Goal: Complete application form

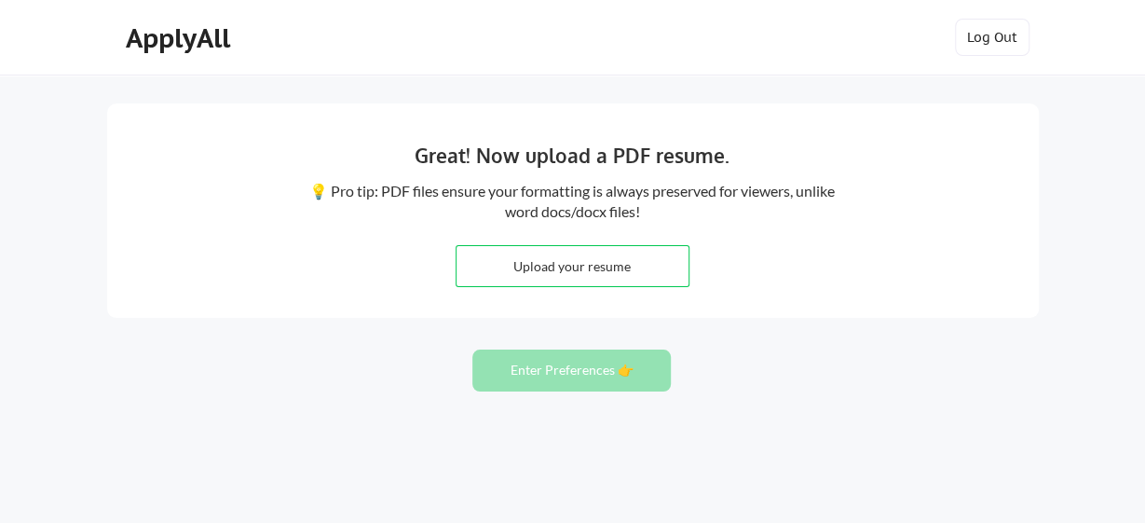
click at [357, 269] on div "Great! Now upload a PDF resume. 💡 Pro tip: PDF files ensure your formatting is …" at bounding box center [573, 210] width 932 height 214
click at [523, 268] on input "file" at bounding box center [573, 266] width 232 height 40
click at [659, 271] on input "file" at bounding box center [573, 266] width 232 height 40
click at [580, 369] on button "Enter Preferences 👉" at bounding box center [571, 370] width 198 height 42
click at [610, 272] on input "file" at bounding box center [573, 266] width 232 height 40
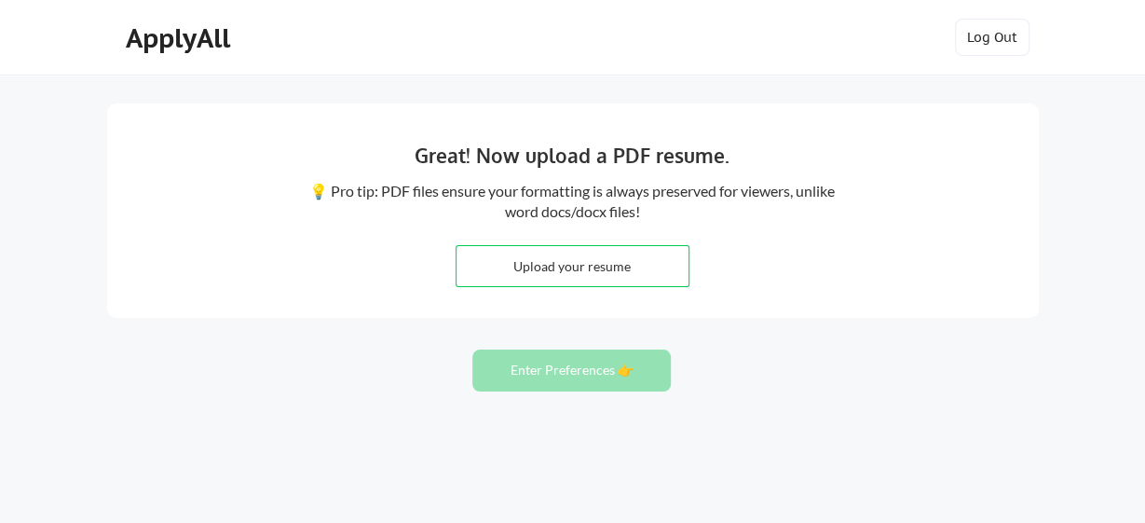
type input "C:\fakepath\John Ufeoshi Updated CV.pdf"
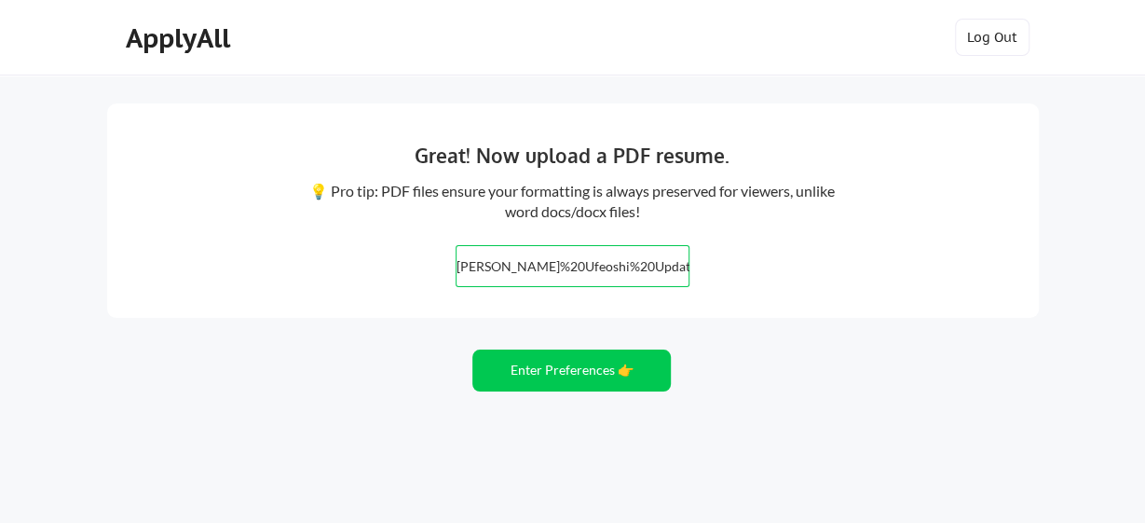
scroll to position [69, 0]
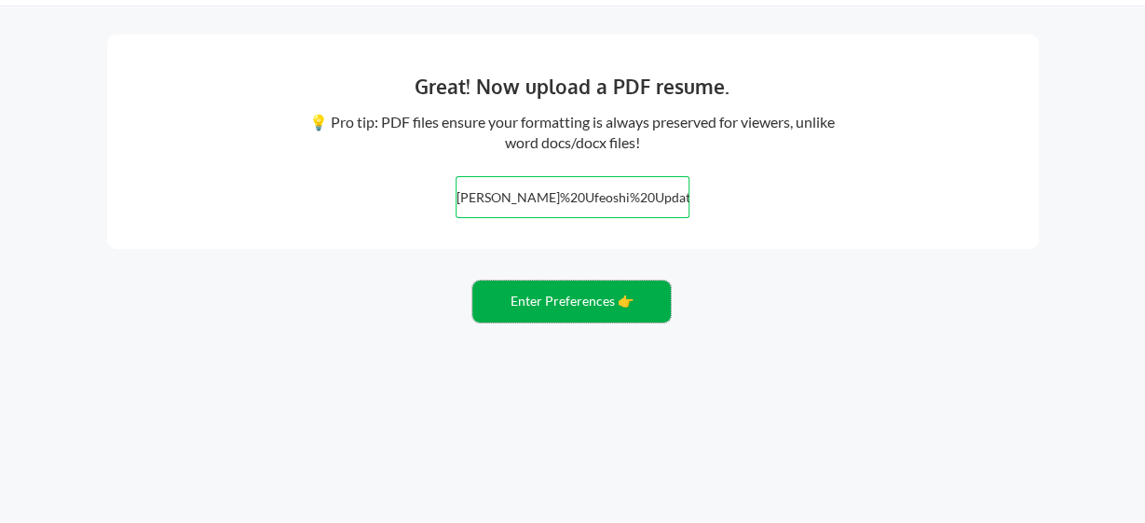
click at [603, 300] on button "Enter Preferences 👉" at bounding box center [571, 301] width 198 height 42
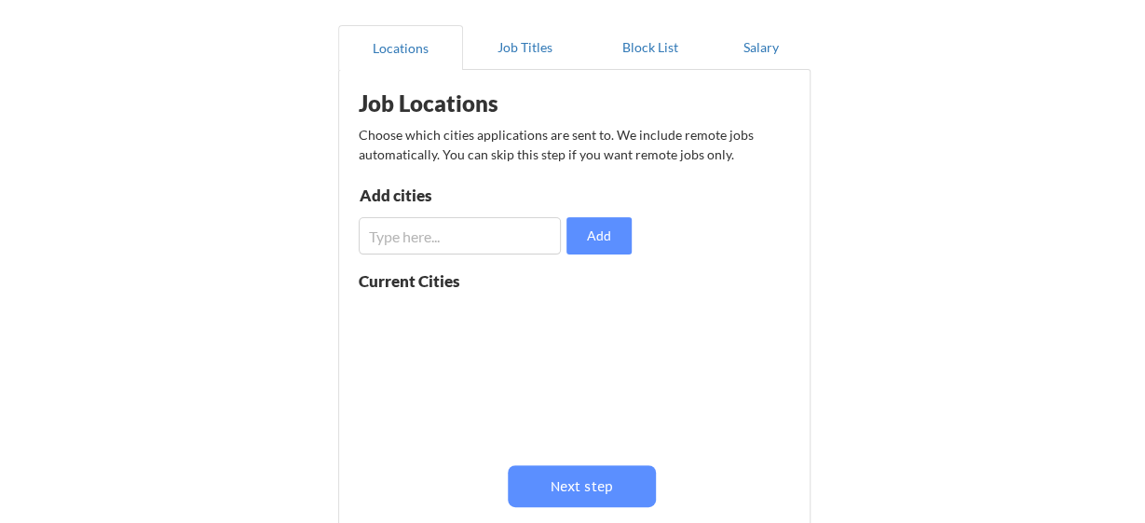
scroll to position [142, 0]
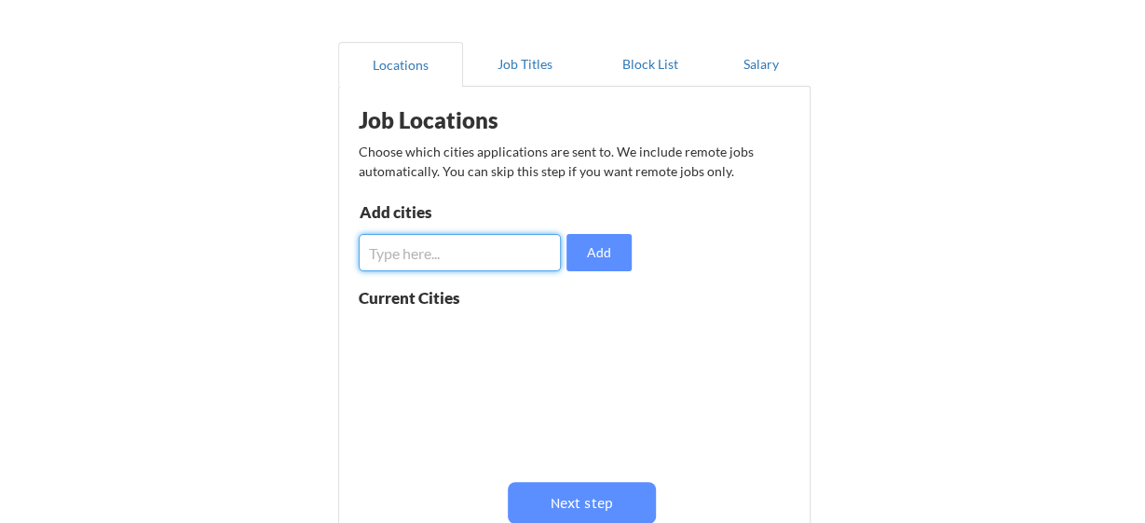
click at [430, 250] on input "input" at bounding box center [460, 252] width 203 height 37
type input "London"
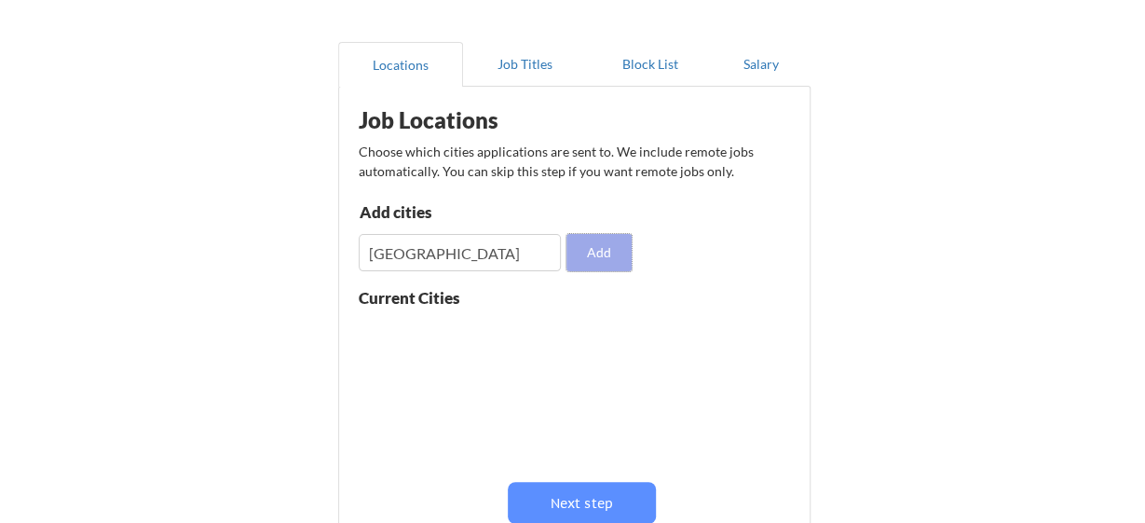
click at [603, 247] on button "Add" at bounding box center [599, 252] width 65 height 37
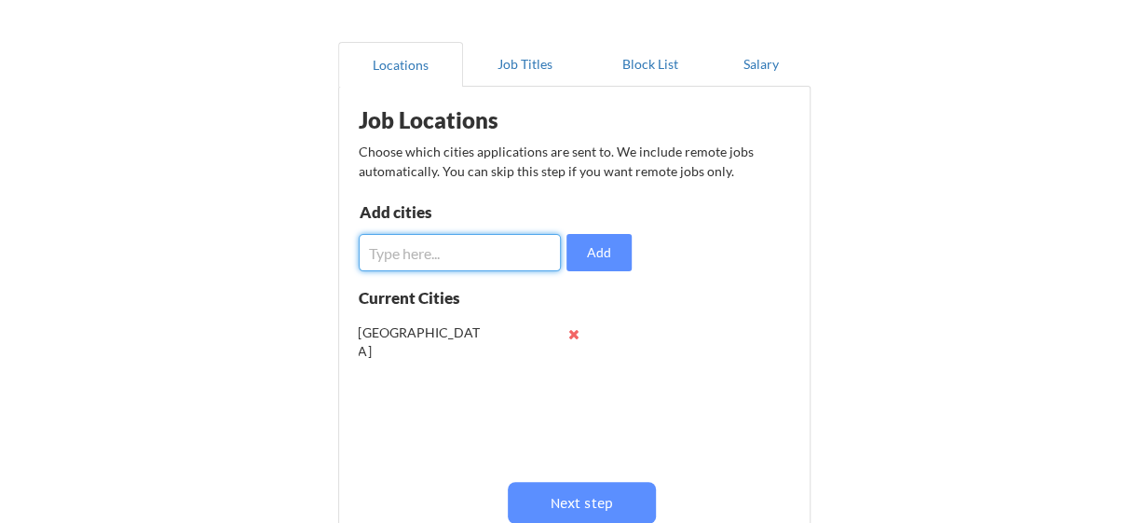
click at [440, 264] on input "input" at bounding box center [460, 252] width 203 height 37
click at [413, 251] on input "input" at bounding box center [460, 252] width 203 height 37
click at [433, 253] on input "input" at bounding box center [460, 252] width 203 height 37
type input "Middlesbrough"
click at [497, 251] on input "input" at bounding box center [460, 252] width 203 height 37
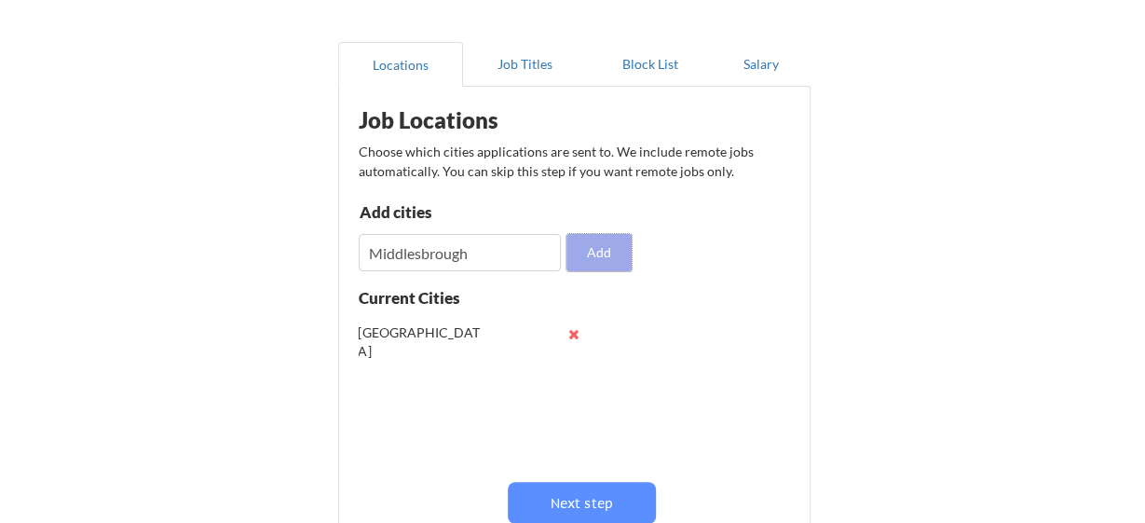
click at [592, 253] on button "Add" at bounding box center [599, 252] width 65 height 37
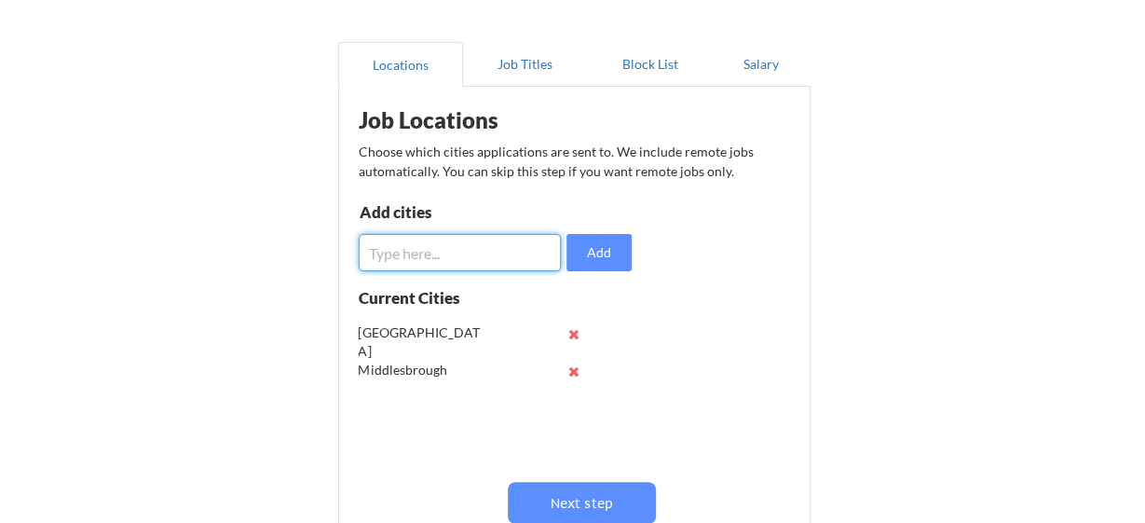
click at [438, 248] on input "input" at bounding box center [460, 252] width 203 height 37
type input "[GEOGRAPHIC_DATA]"
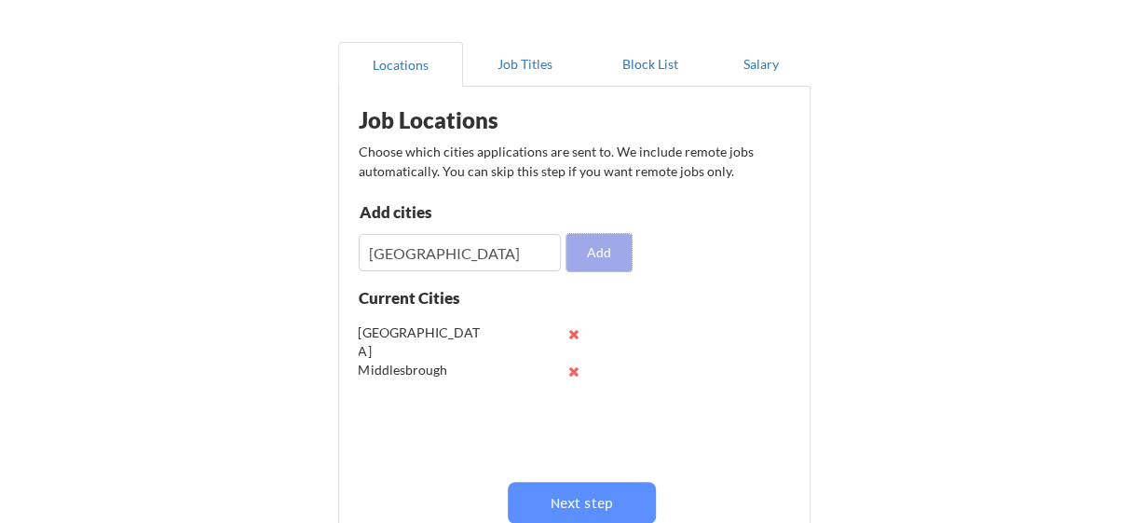
click at [602, 246] on button "Add" at bounding box center [599, 252] width 65 height 37
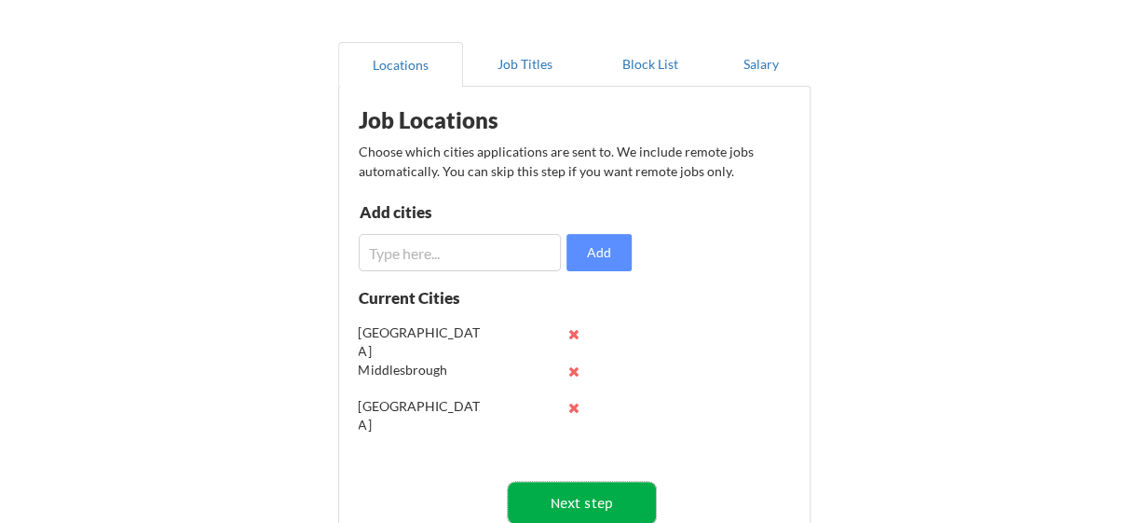
click at [602, 502] on button "Next step" at bounding box center [582, 503] width 148 height 42
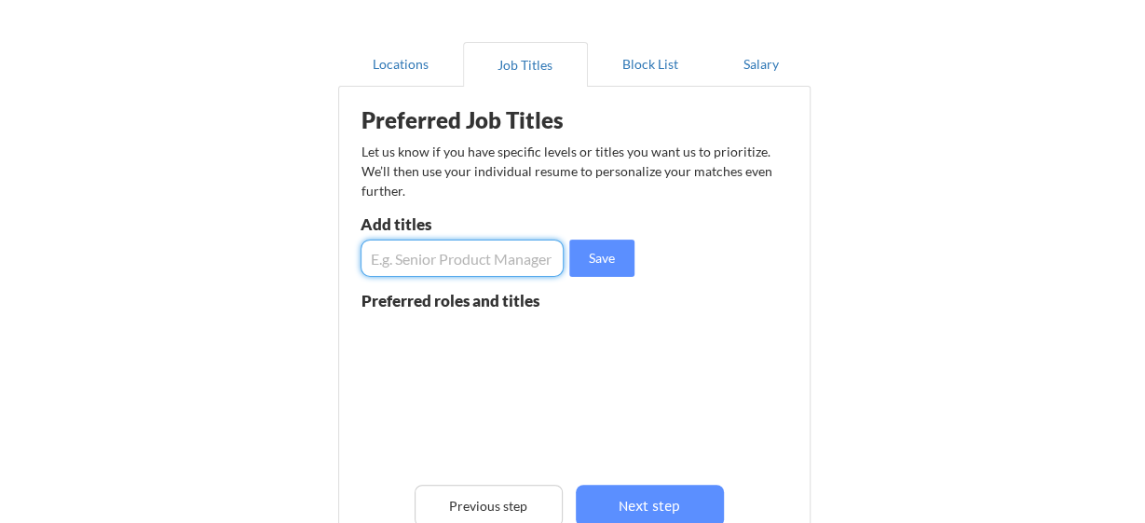
click at [400, 249] on input "input" at bounding box center [463, 257] width 204 height 37
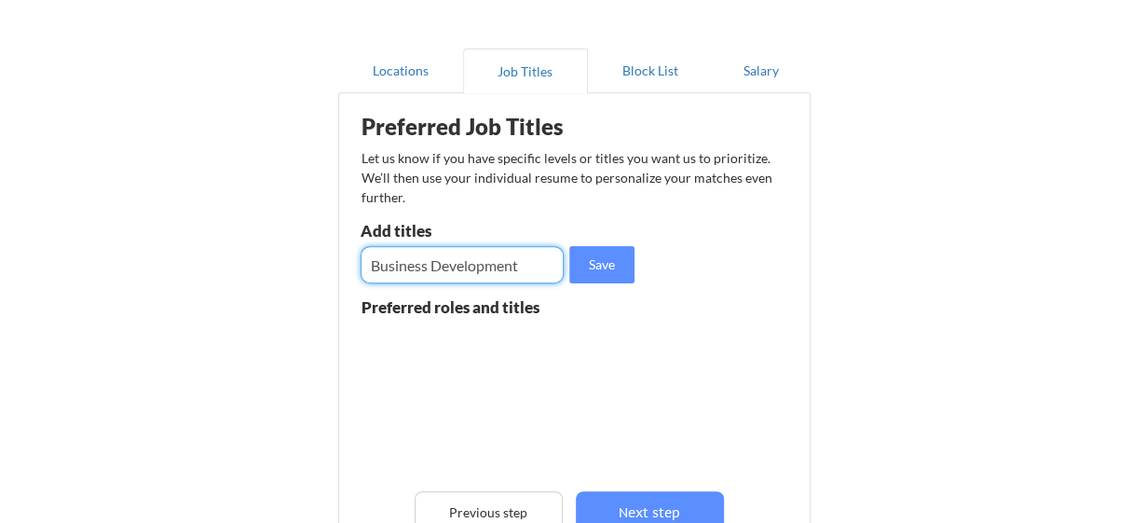
scroll to position [127, 0]
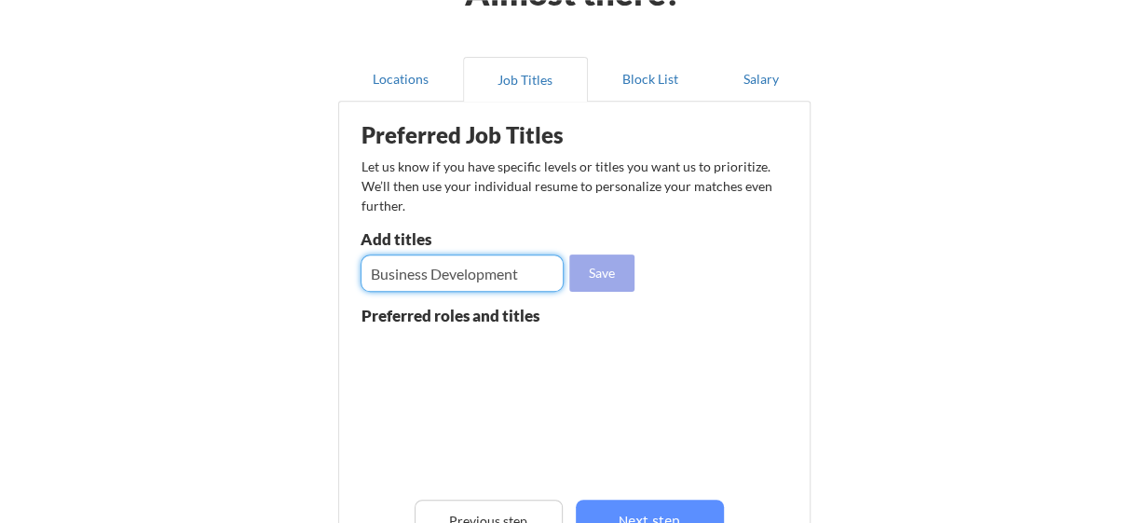
type input "Business Development"
click at [597, 281] on button "Save" at bounding box center [601, 272] width 65 height 37
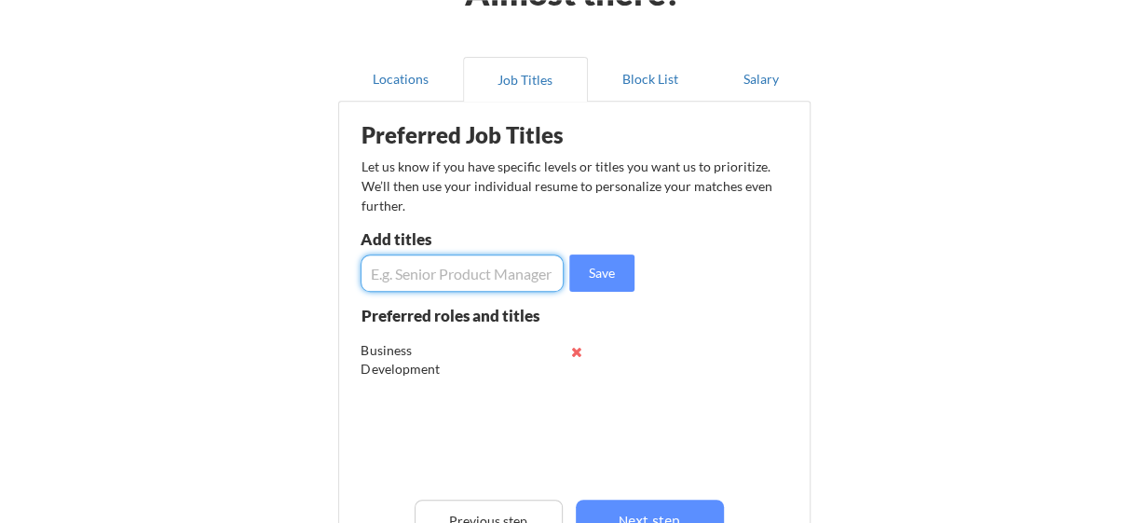
click at [477, 268] on input "input" at bounding box center [463, 272] width 204 height 37
type input "Energy Analyst"
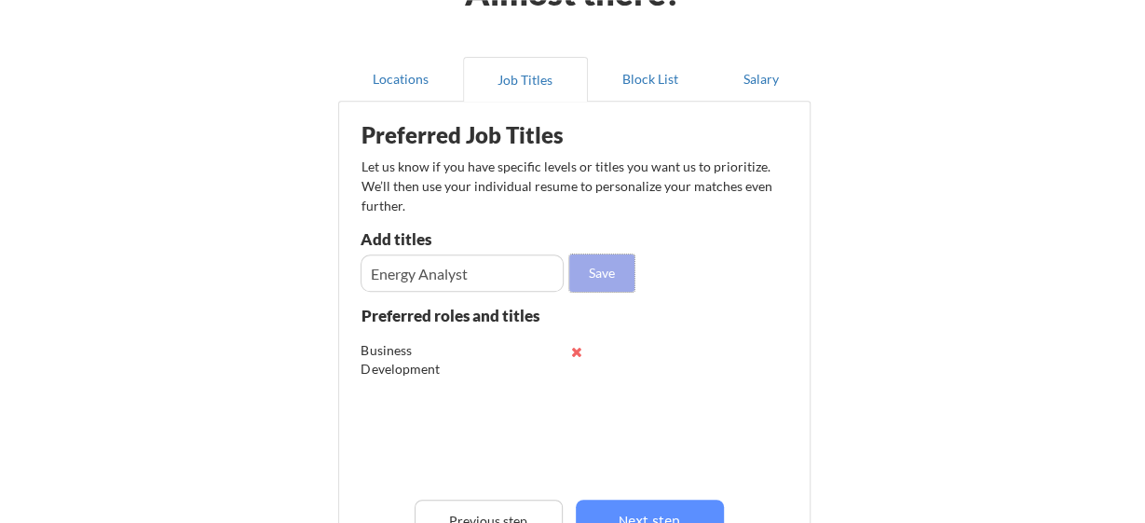
click at [599, 261] on button "Save" at bounding box center [601, 272] width 65 height 37
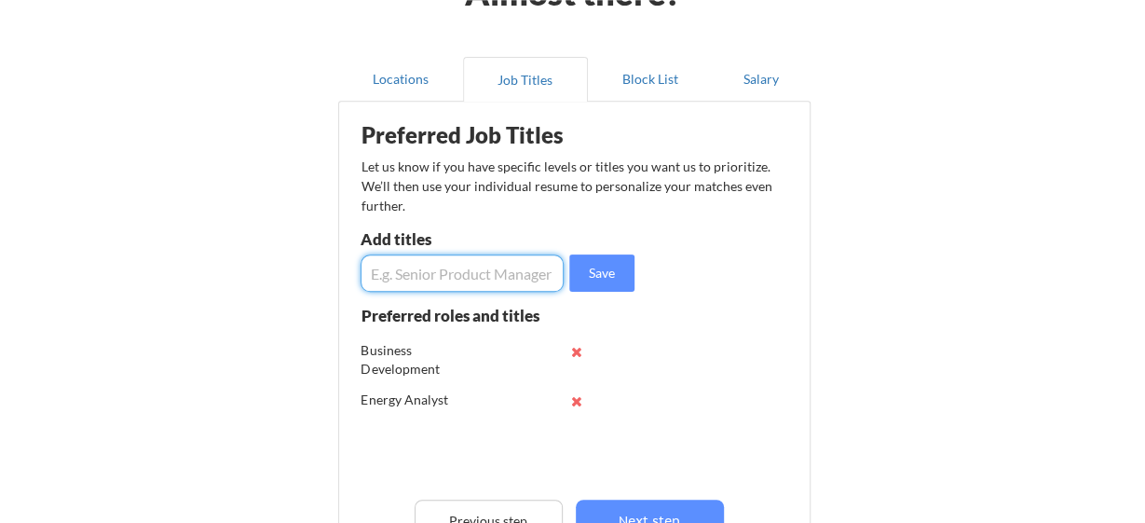
click at [485, 276] on input "input" at bounding box center [463, 272] width 204 height 37
click at [366, 278] on input "input" at bounding box center [463, 272] width 204 height 37
type input "Project Management (Renewable Energy)"
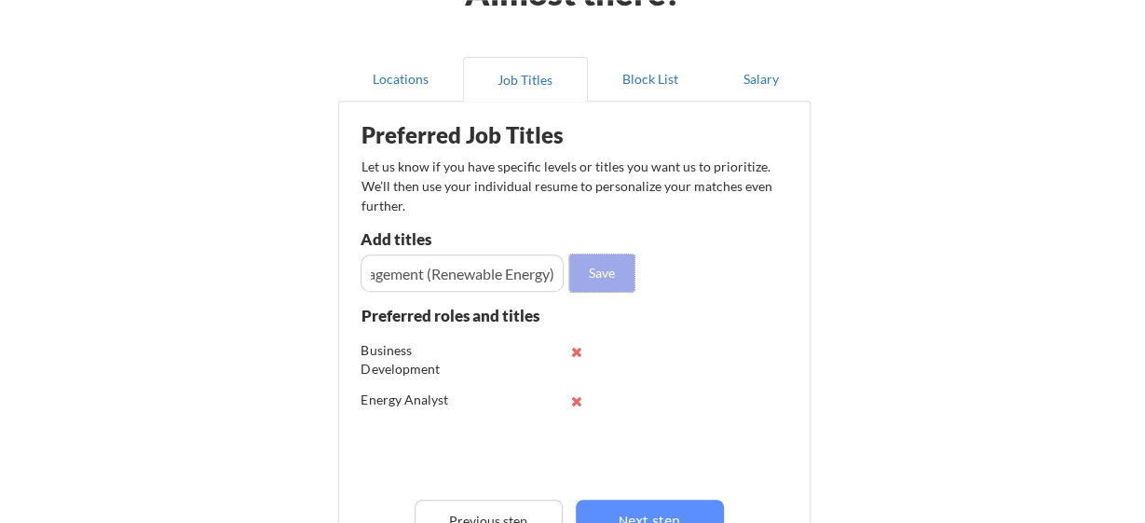
click at [601, 266] on button "Save" at bounding box center [601, 272] width 65 height 37
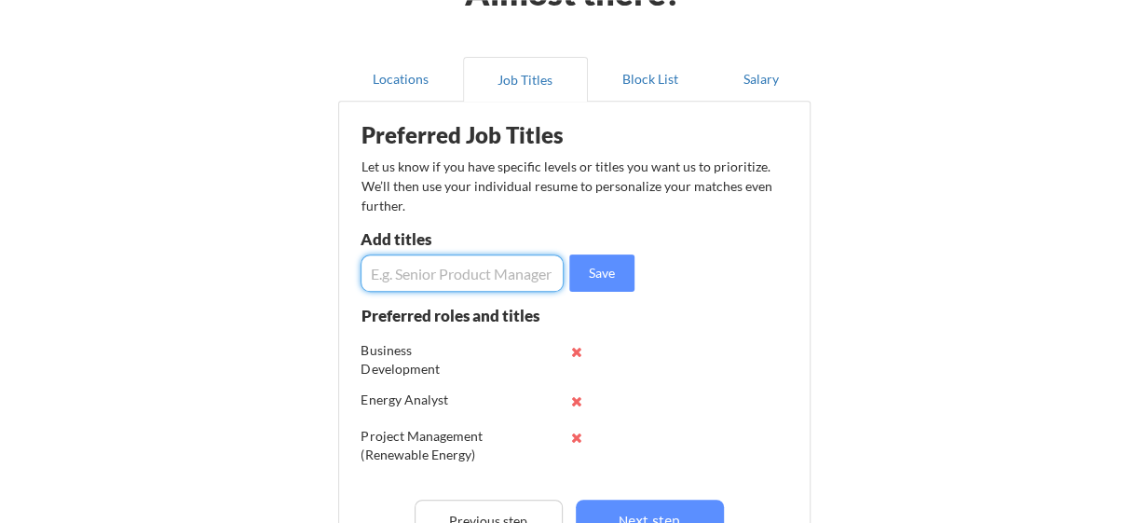
click at [424, 278] on input "input" at bounding box center [463, 272] width 204 height 37
type input "M"
type input "Energy Management (Renewable Energy)"
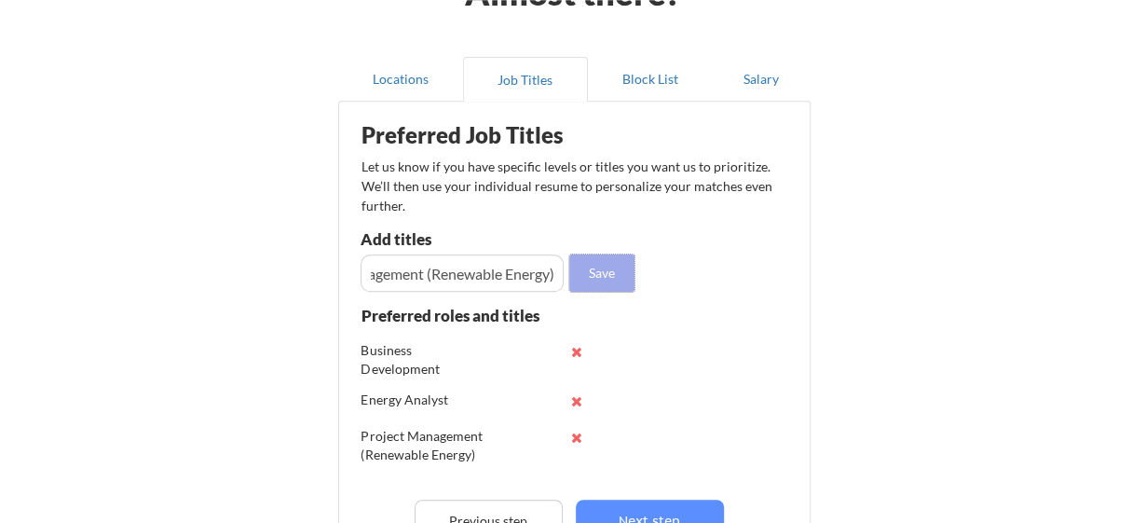
click at [596, 283] on button "Save" at bounding box center [601, 272] width 65 height 37
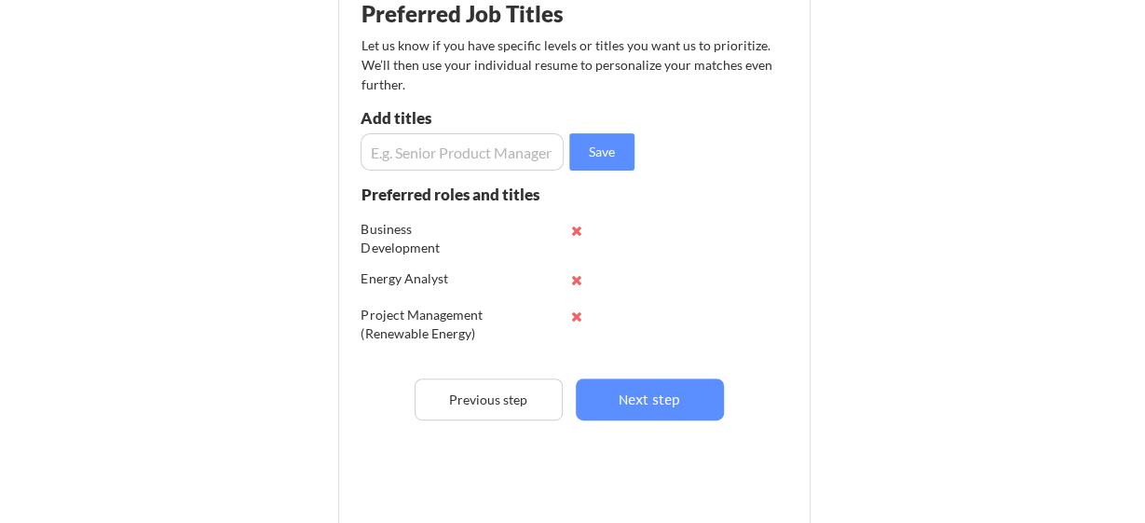
scroll to position [250, 0]
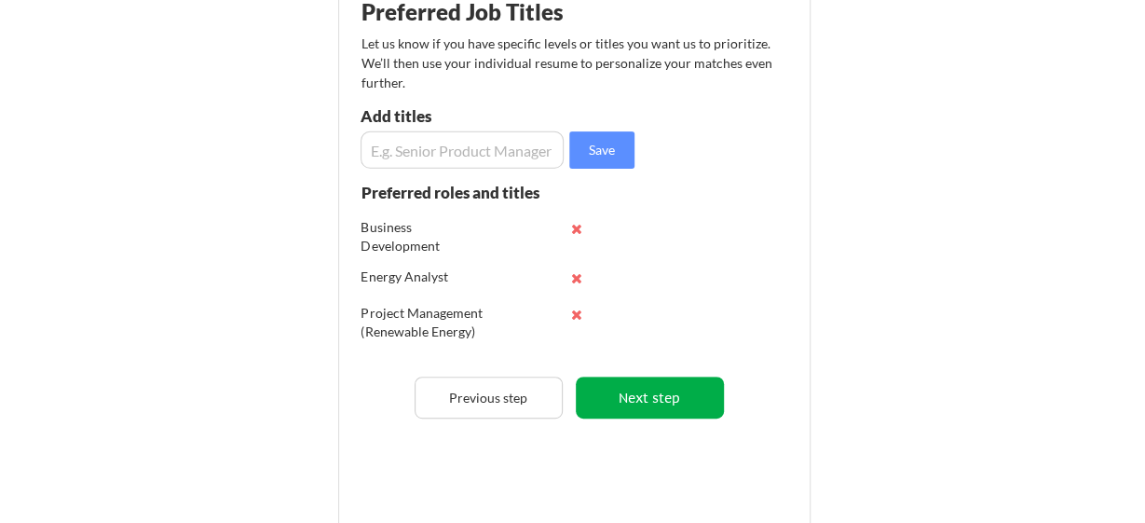
click at [643, 399] on button "Next step" at bounding box center [650, 397] width 148 height 42
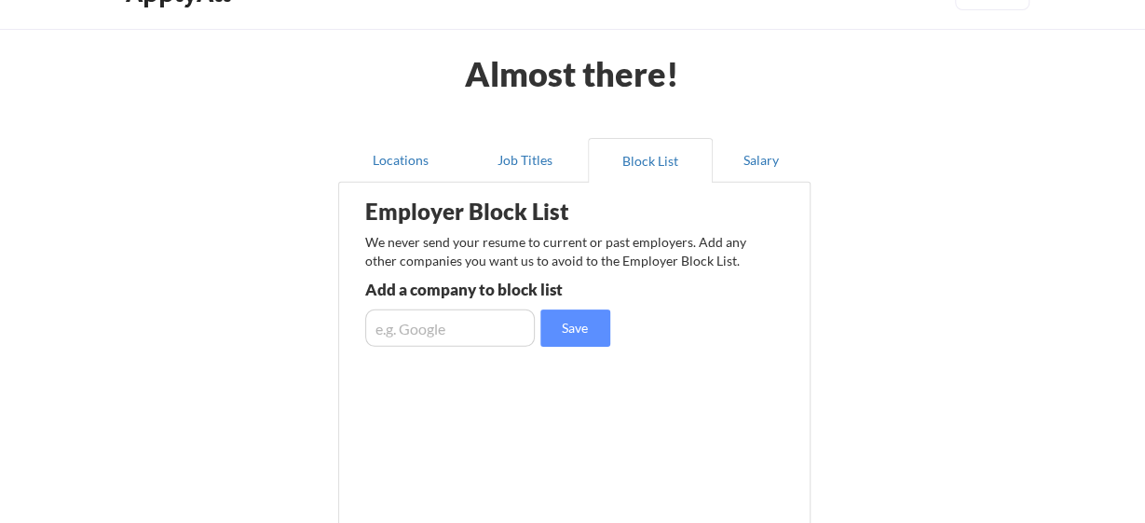
scroll to position [39, 0]
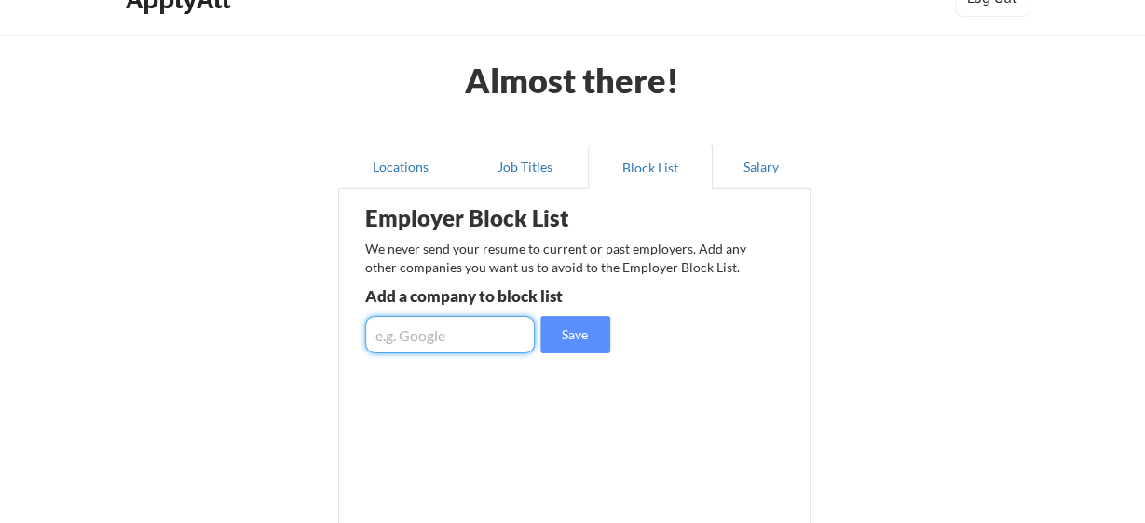
click at [463, 328] on input "input" at bounding box center [450, 334] width 170 height 37
type input "PowerGen"
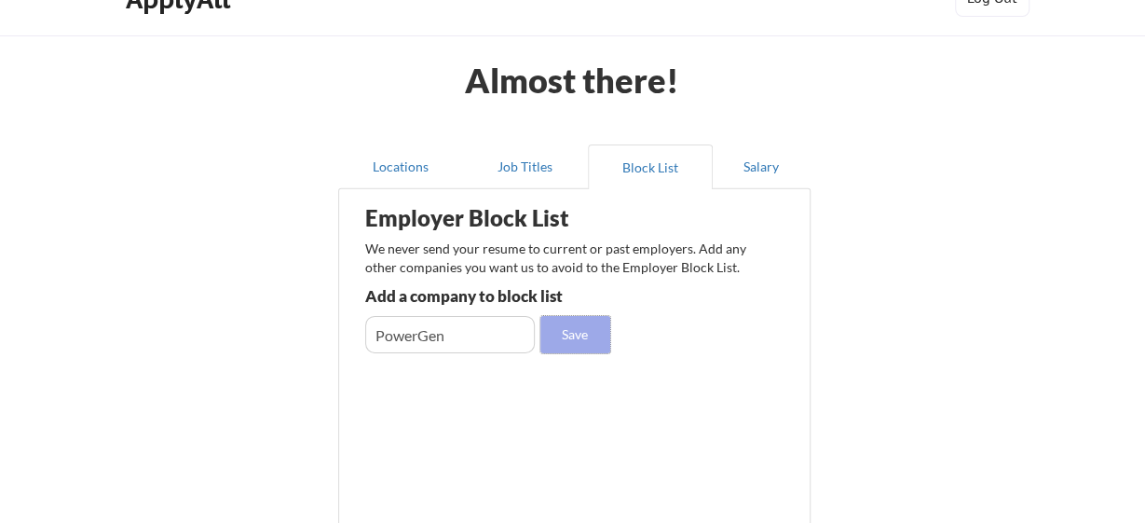
click at [589, 334] on button "Save" at bounding box center [575, 334] width 70 height 37
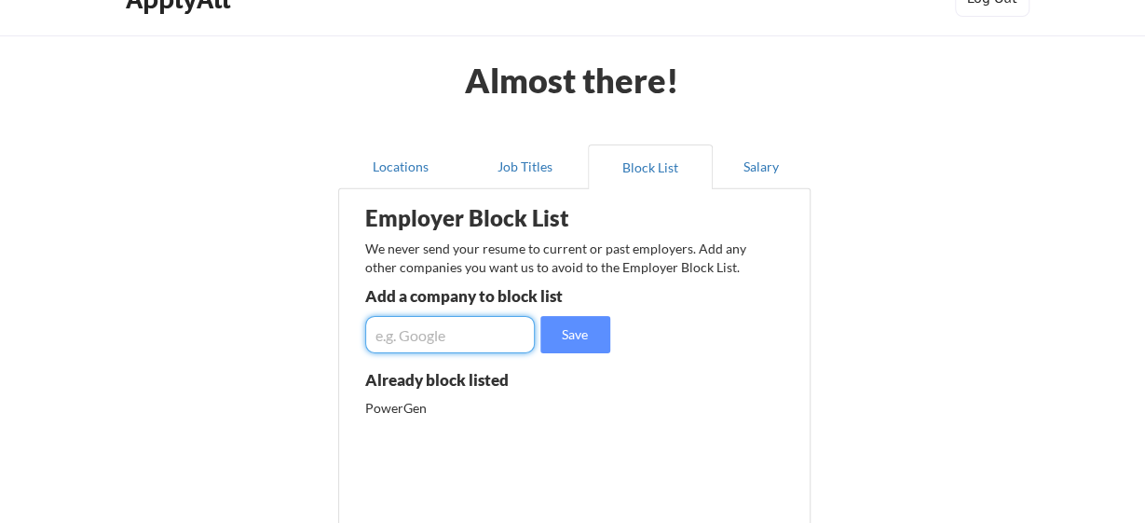
click at [399, 335] on input "input" at bounding box center [450, 334] width 170 height 37
type input "S"
type input "Husk Power Systems"
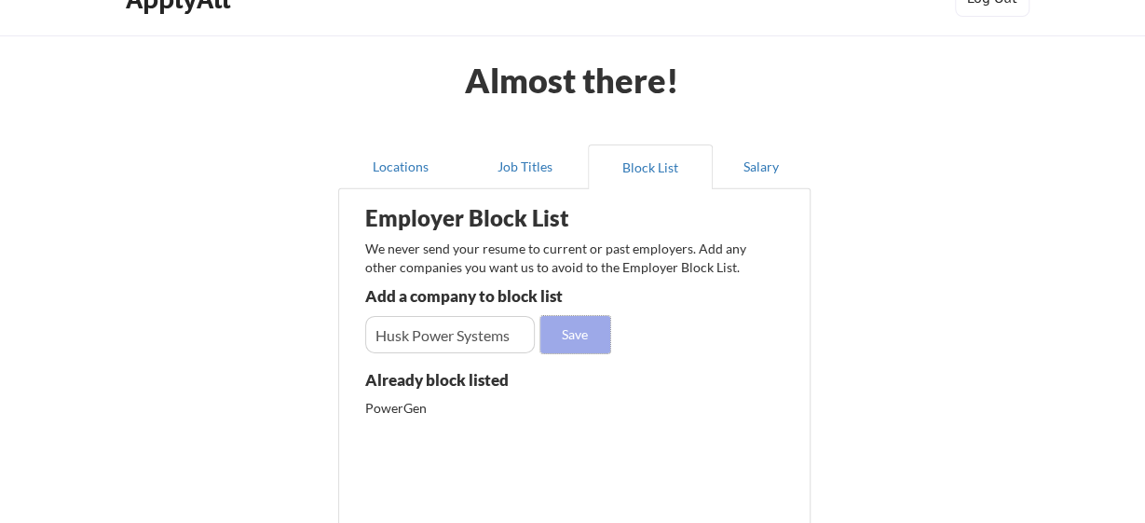
click at [566, 326] on button "Save" at bounding box center [575, 334] width 70 height 37
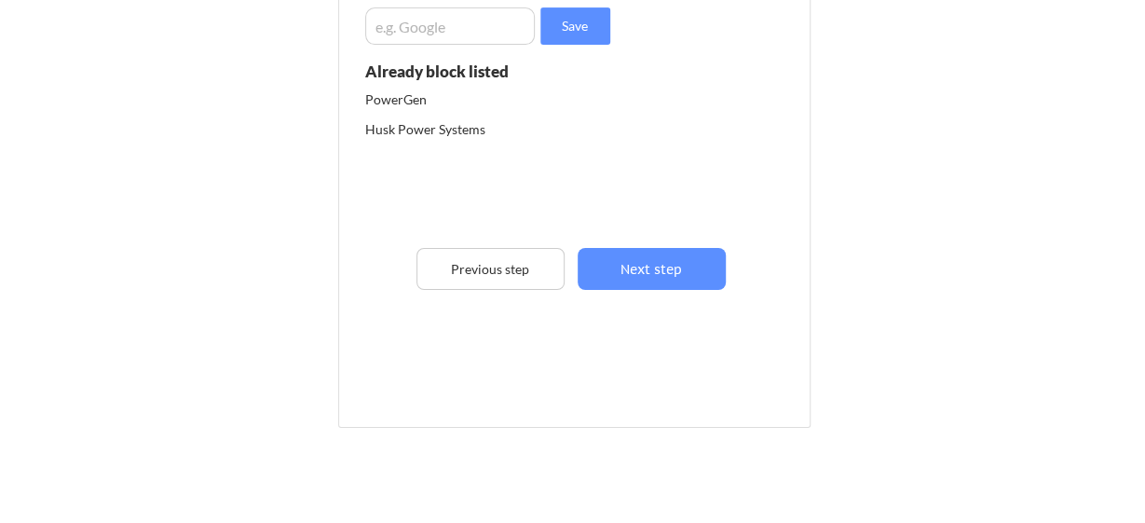
scroll to position [348, 0]
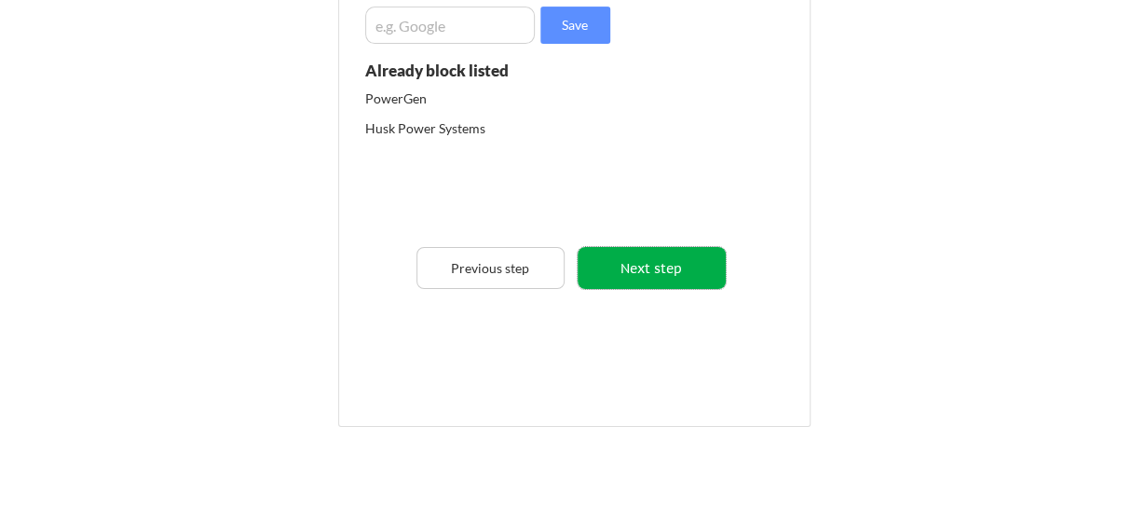
click at [645, 269] on button "Next step" at bounding box center [652, 268] width 148 height 42
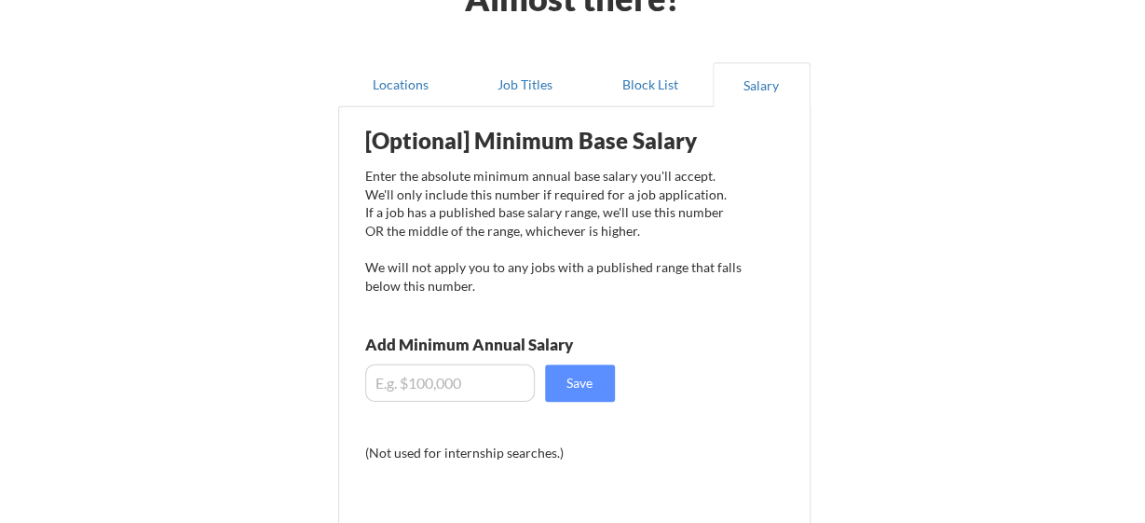
scroll to position [120, 0]
click at [427, 386] on input "input" at bounding box center [450, 383] width 170 height 37
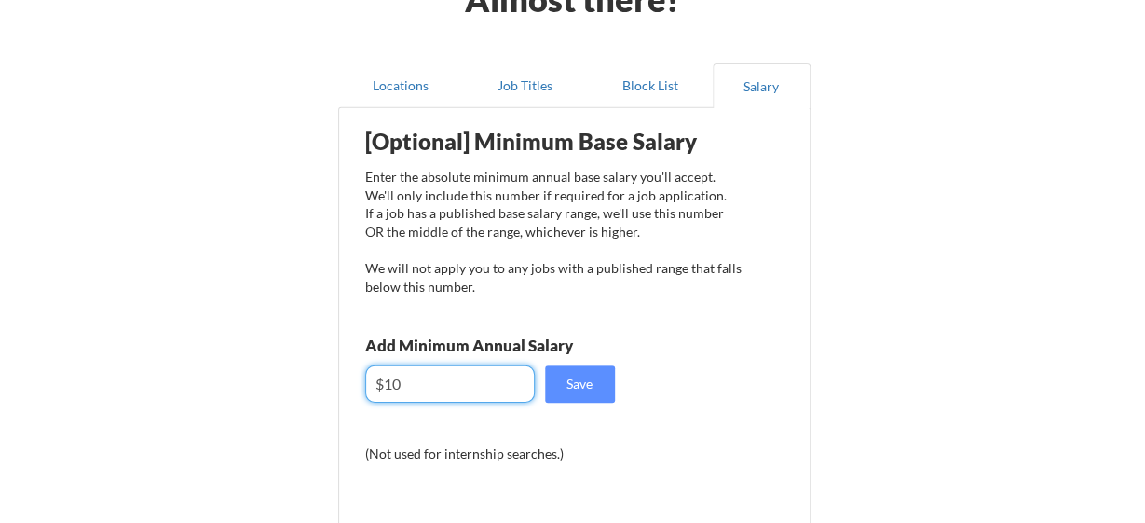
type input "$1"
type input "$80,000"
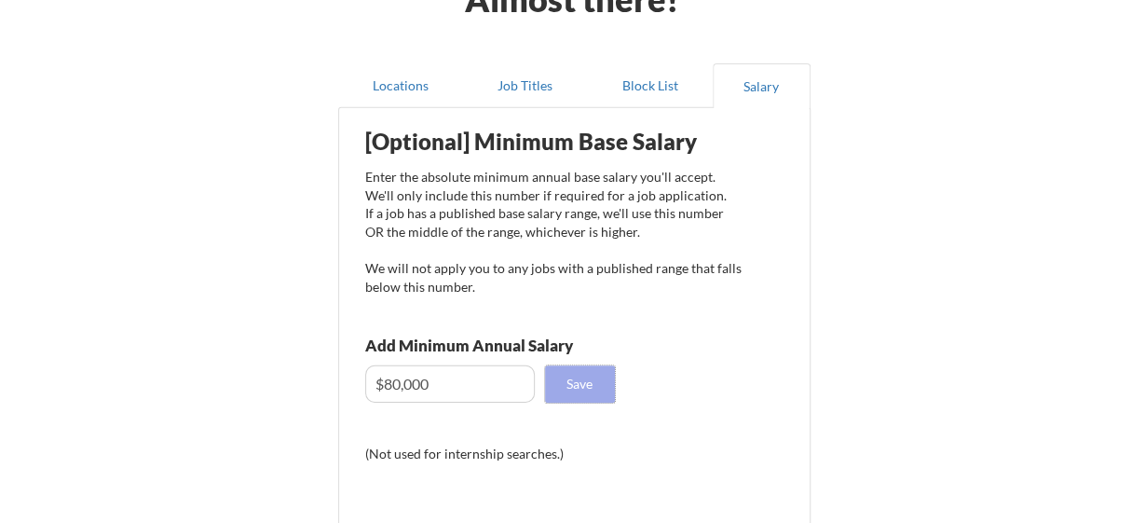
click at [575, 376] on button "Save" at bounding box center [580, 383] width 70 height 37
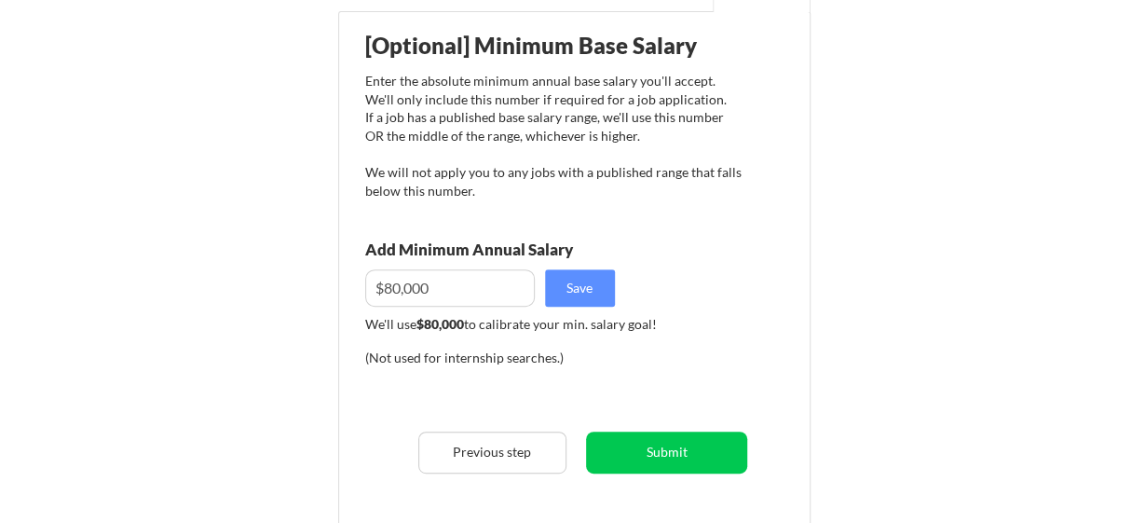
scroll to position [217, 0]
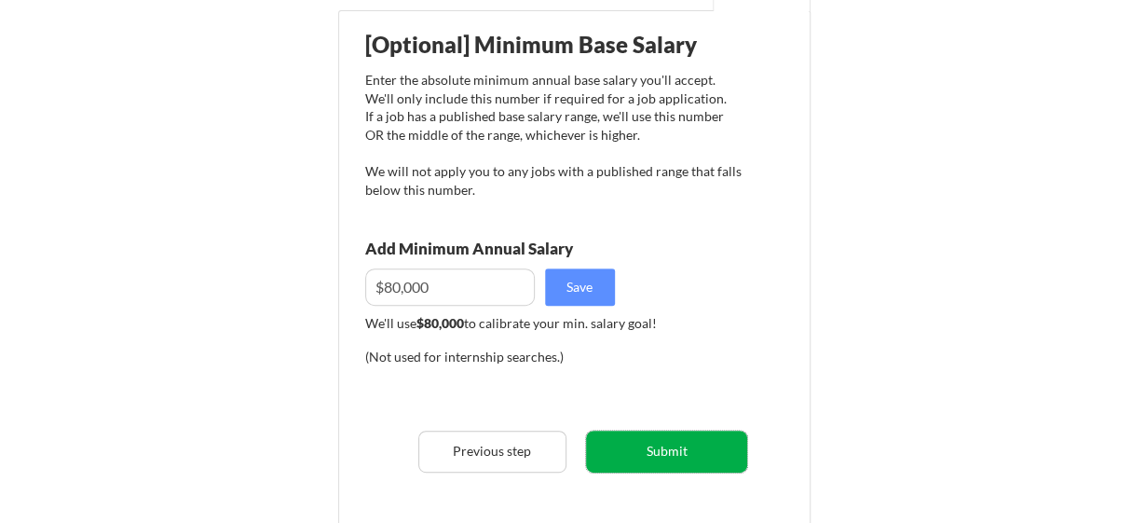
click at [670, 446] on button "Submit" at bounding box center [666, 451] width 161 height 42
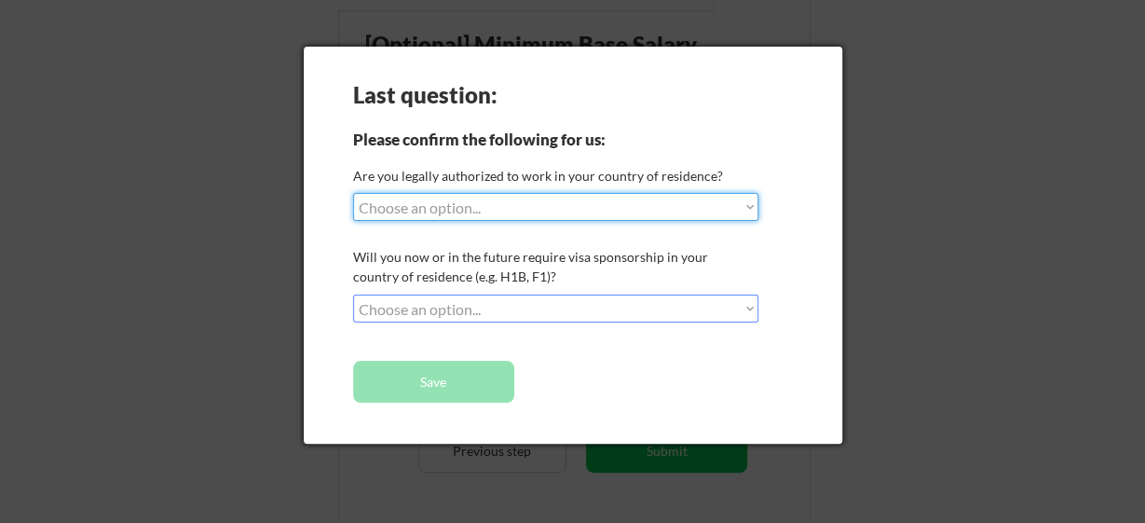
click at [353, 193] on select "Choose an option... Yes, I am a US Citizen Yes, I am a Canadian Citizen Yes, I …" at bounding box center [555, 207] width 405 height 28
select select ""yes__i_am_an_other_permanent_resident""
click option "Yes, I am an Other Permanent Resident" at bounding box center [0, 0] width 0 height 0
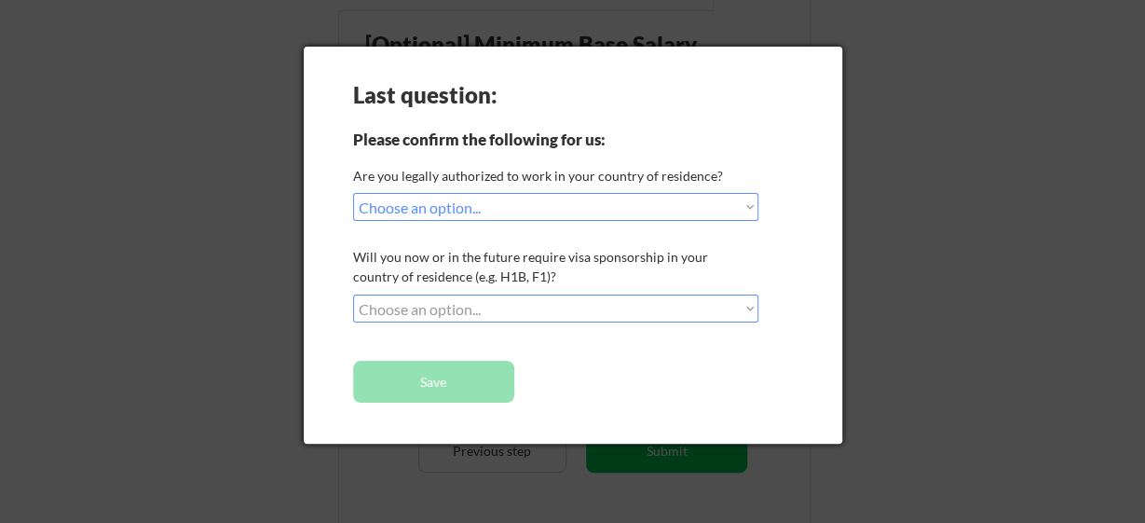
click at [353, 294] on select "Choose an option... No, I will not need sponsorship Yes, I will need sponsorship" at bounding box center [555, 308] width 405 height 28
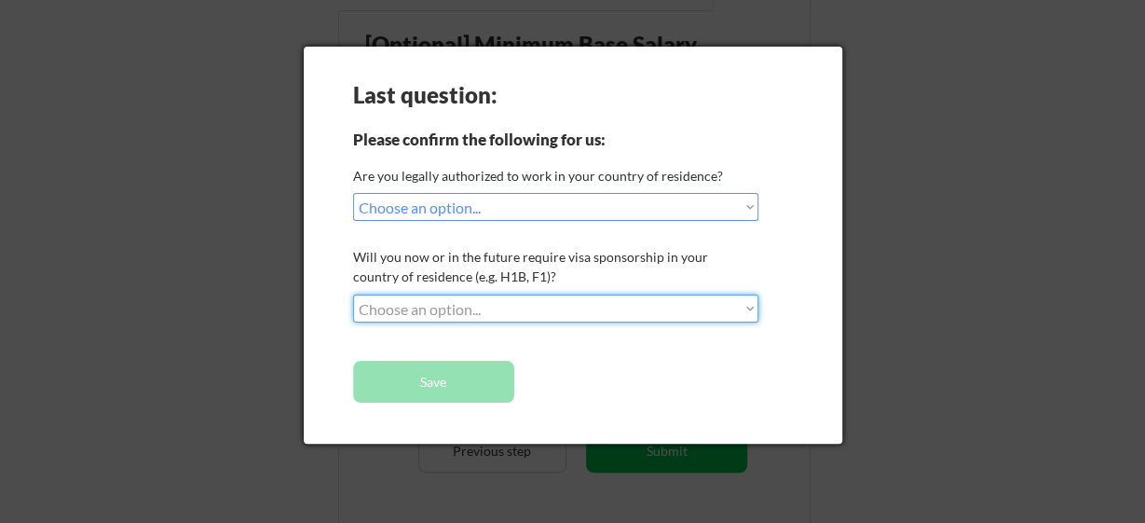
select select ""no__i_will_not_need_sponsorship""
click option "No, I will not need sponsorship" at bounding box center [0, 0] width 0 height 0
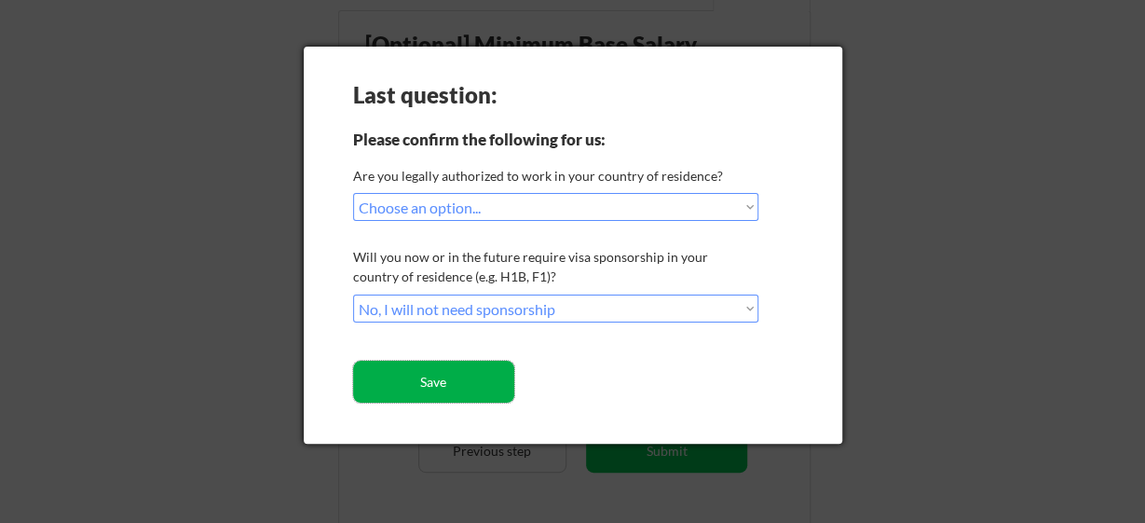
click at [473, 383] on button "Save" at bounding box center [433, 382] width 161 height 42
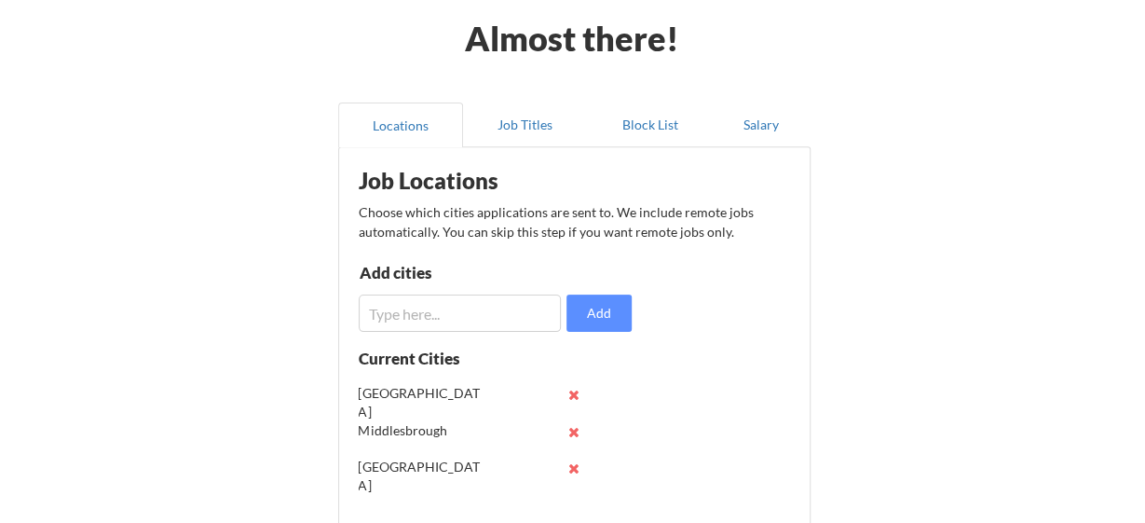
scroll to position [67, 0]
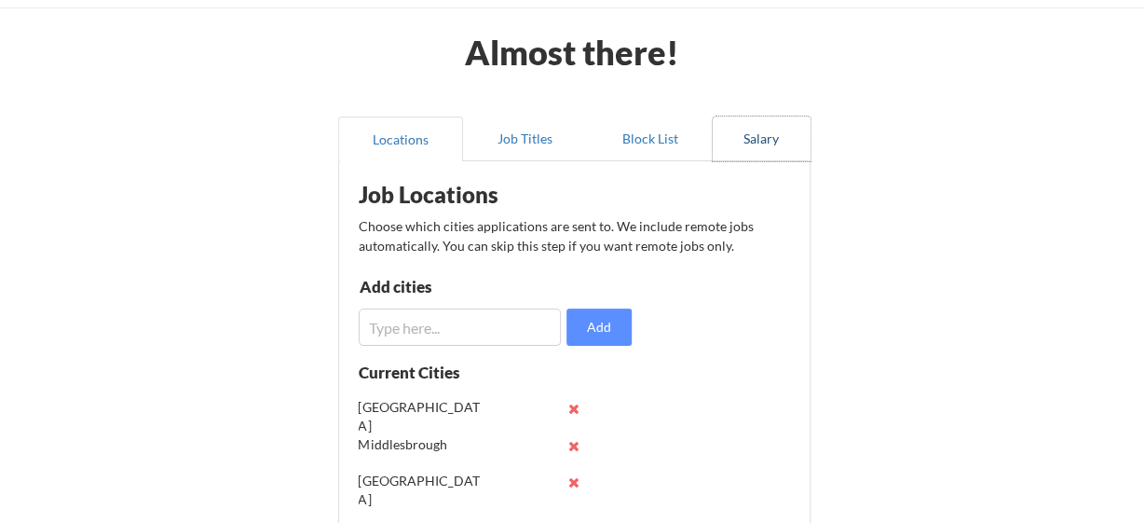
click at [762, 134] on button "Salary" at bounding box center [762, 138] width 98 height 45
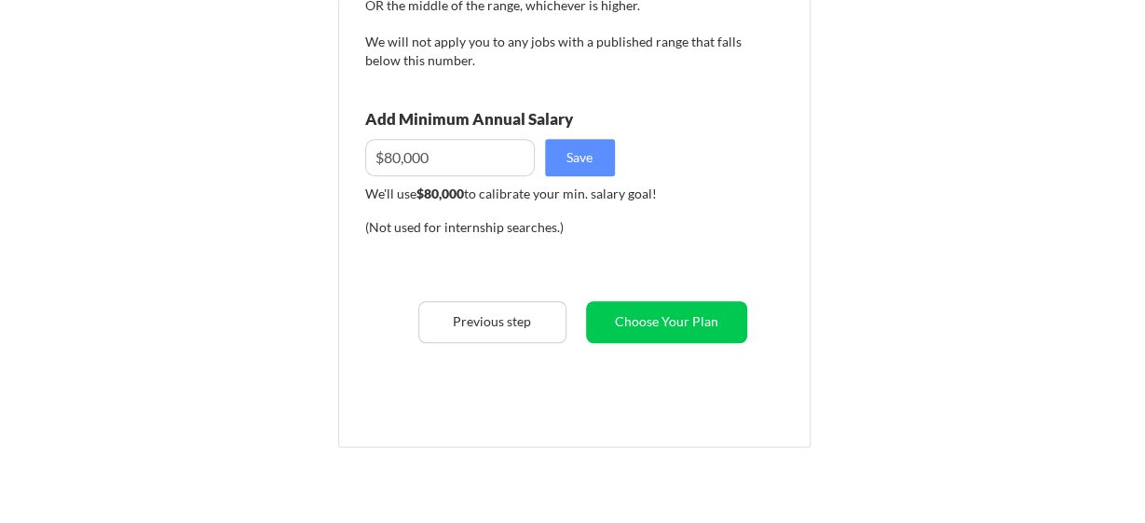
scroll to position [0, 0]
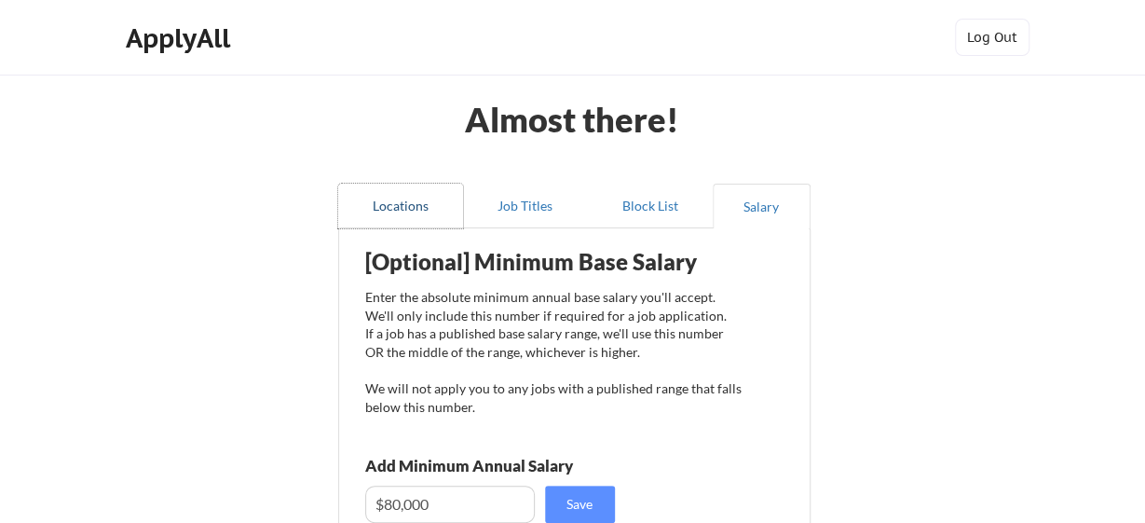
click at [388, 202] on button "Locations" at bounding box center [400, 206] width 125 height 45
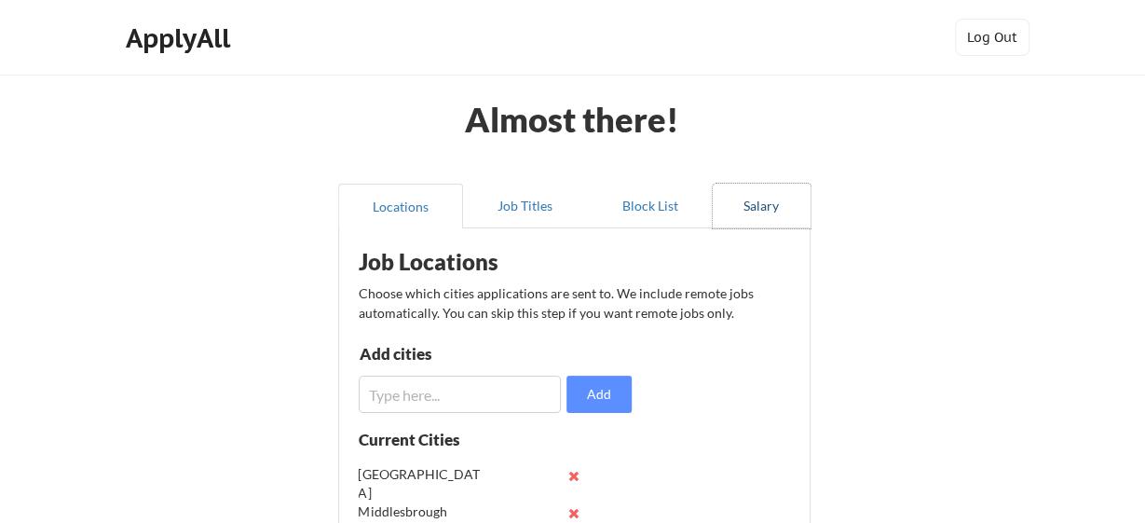
click at [765, 212] on button "Salary" at bounding box center [762, 206] width 98 height 45
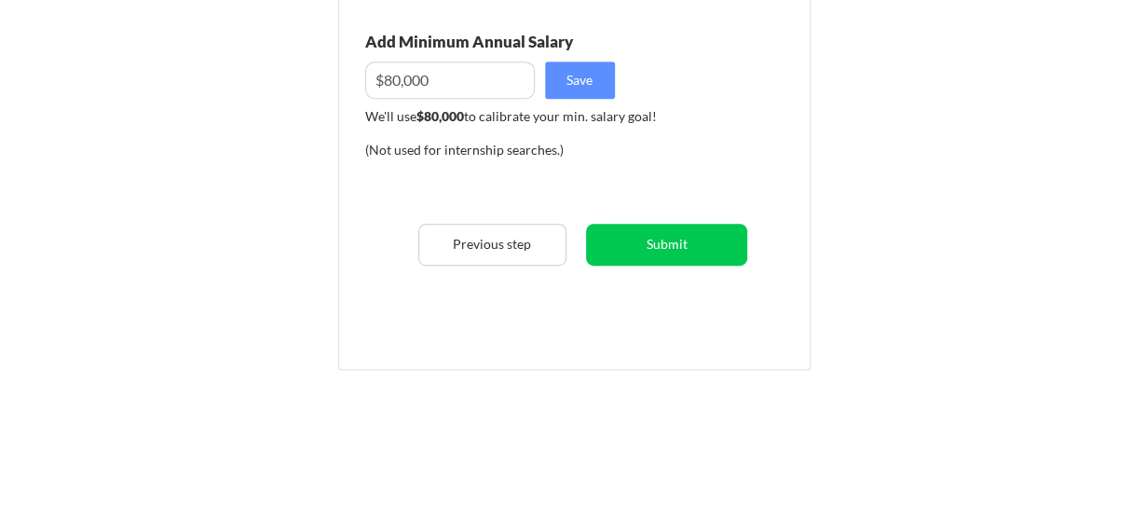
scroll to position [425, 0]
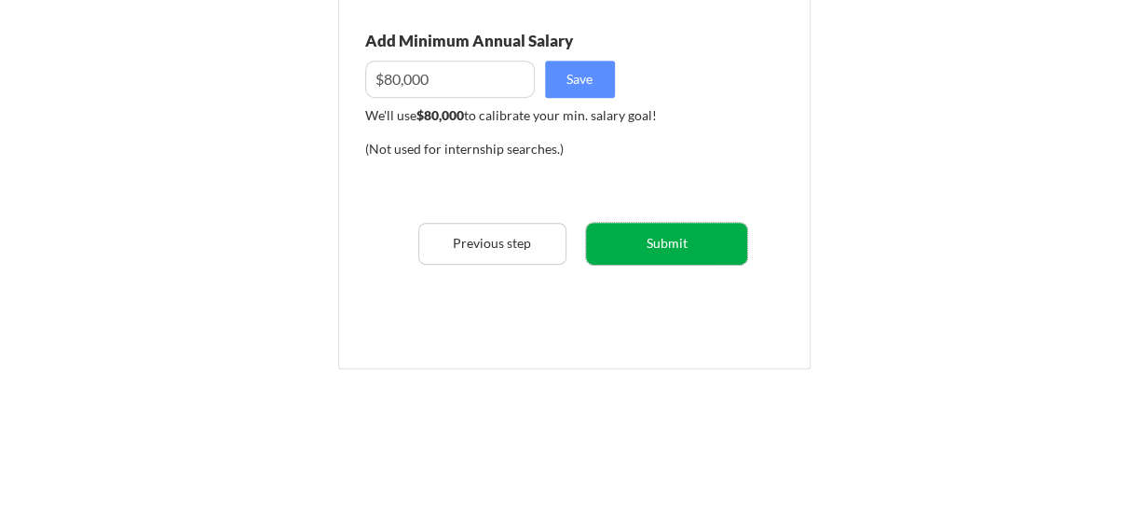
click at [704, 250] on button "Submit" at bounding box center [666, 244] width 161 height 42
select select ""yes__i_am_an_other_[DEMOGRAPHIC_DATA]""
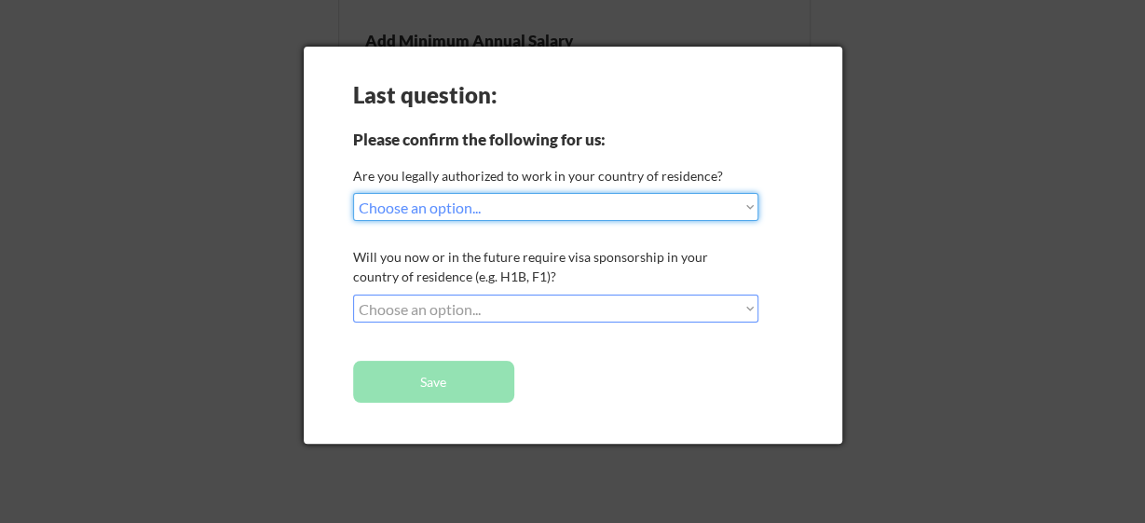
click at [353, 294] on select "Choose an option... No, I will not need sponsorship Yes, I will need sponsorship" at bounding box center [555, 308] width 405 height 28
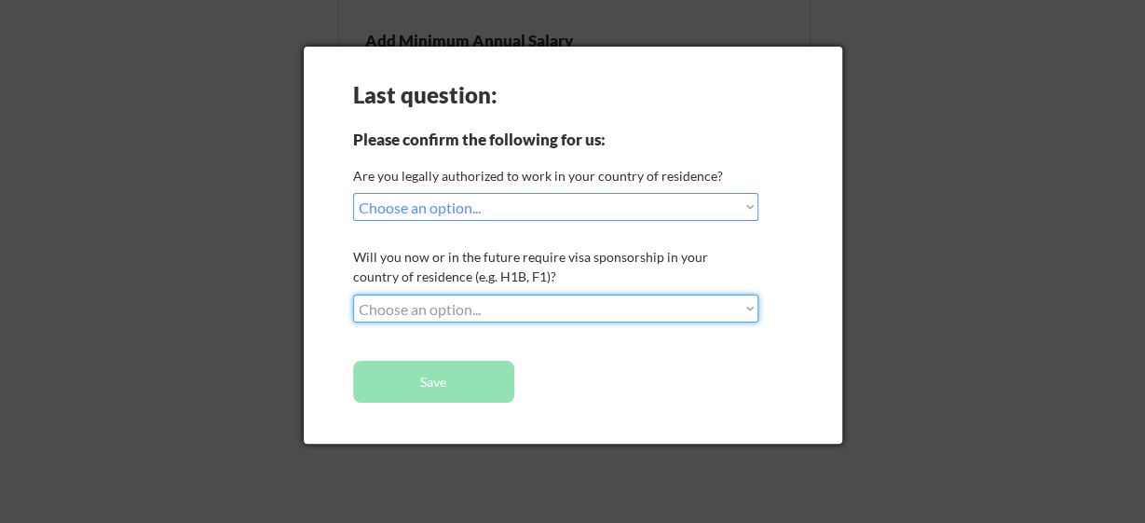
select select ""no__i_will_not_need_sponsorship""
click option "No, I will not need sponsorship" at bounding box center [0, 0] width 0 height 0
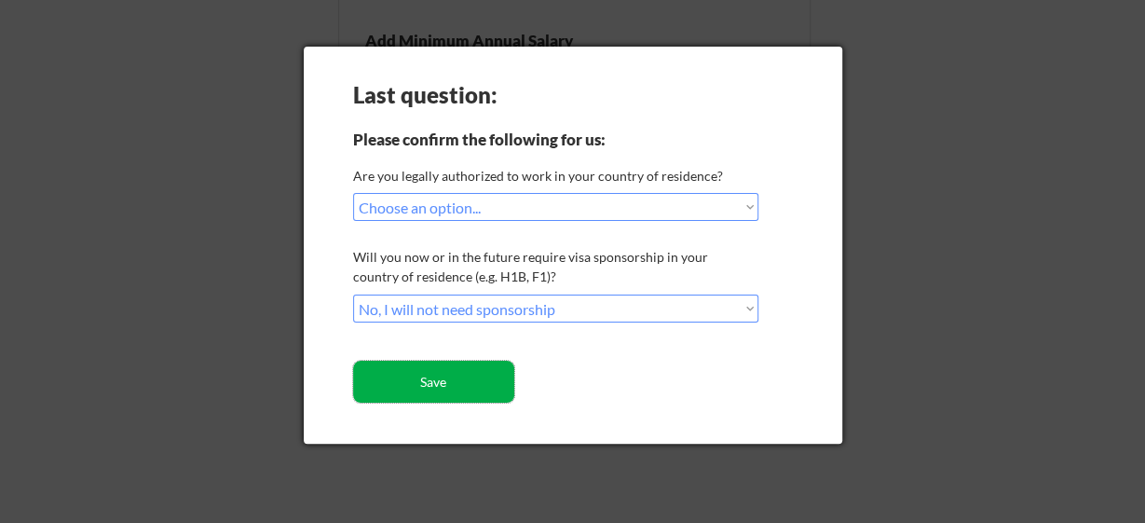
click at [492, 379] on button "Save" at bounding box center [433, 382] width 161 height 42
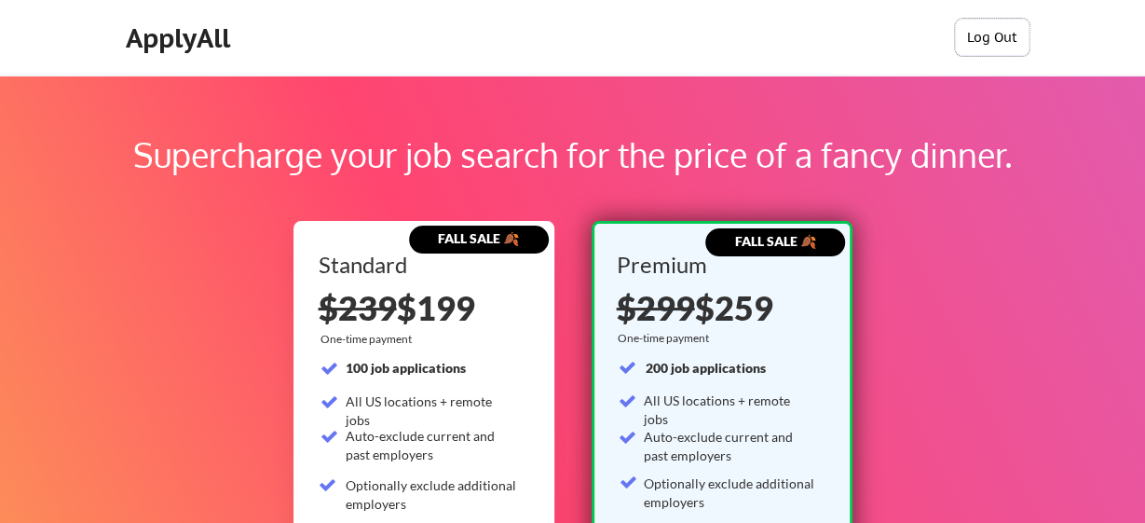
click at [1002, 34] on button "Log Out" at bounding box center [992, 37] width 75 height 37
